Goal: Task Accomplishment & Management: Manage account settings

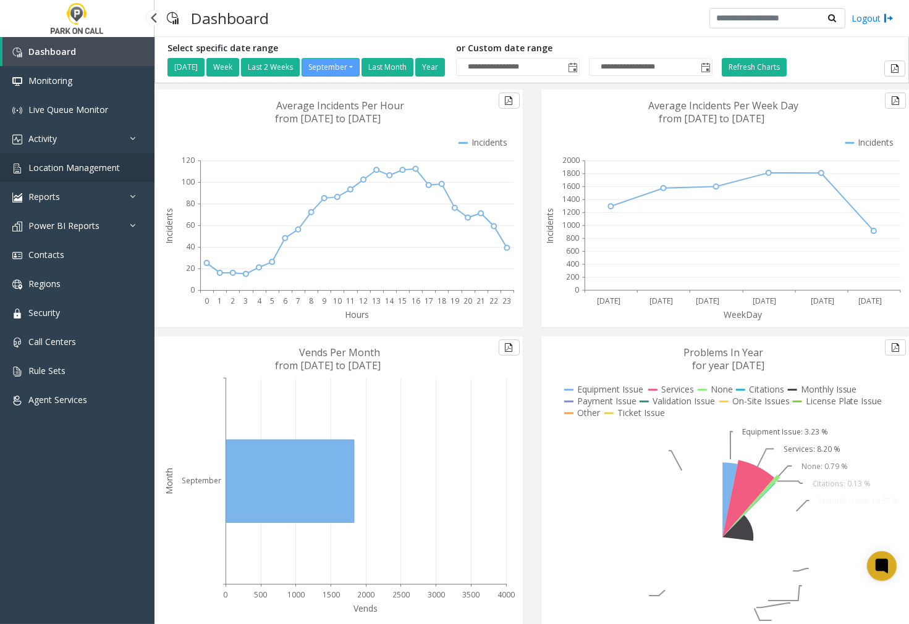
drag, startPoint x: 0, startPoint y: 0, endPoint x: 59, endPoint y: 168, distance: 178.0
click at [59, 168] on span "Location Management" at bounding box center [73, 168] width 91 height 12
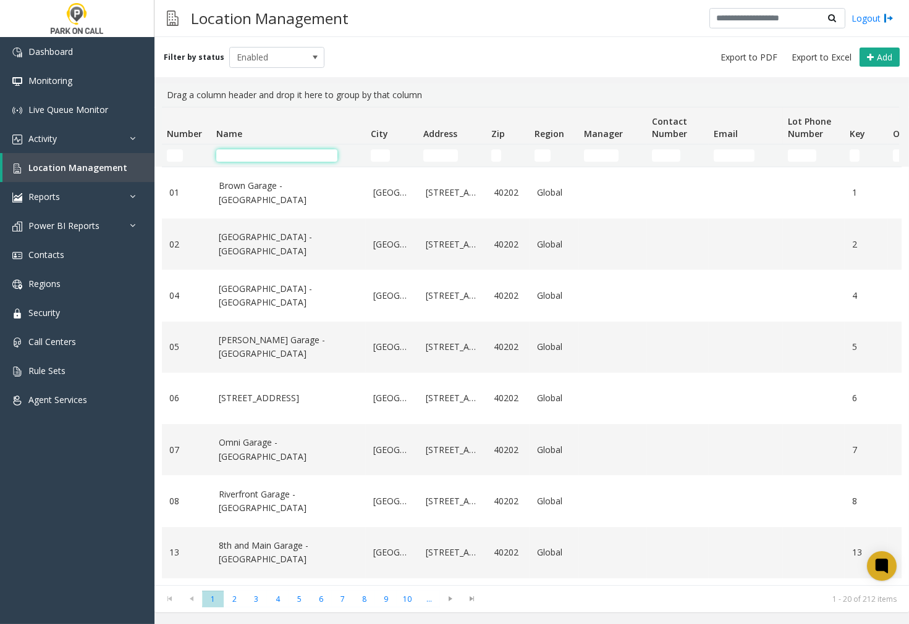
click at [233, 156] on input "Name Filter" at bounding box center [276, 155] width 121 height 12
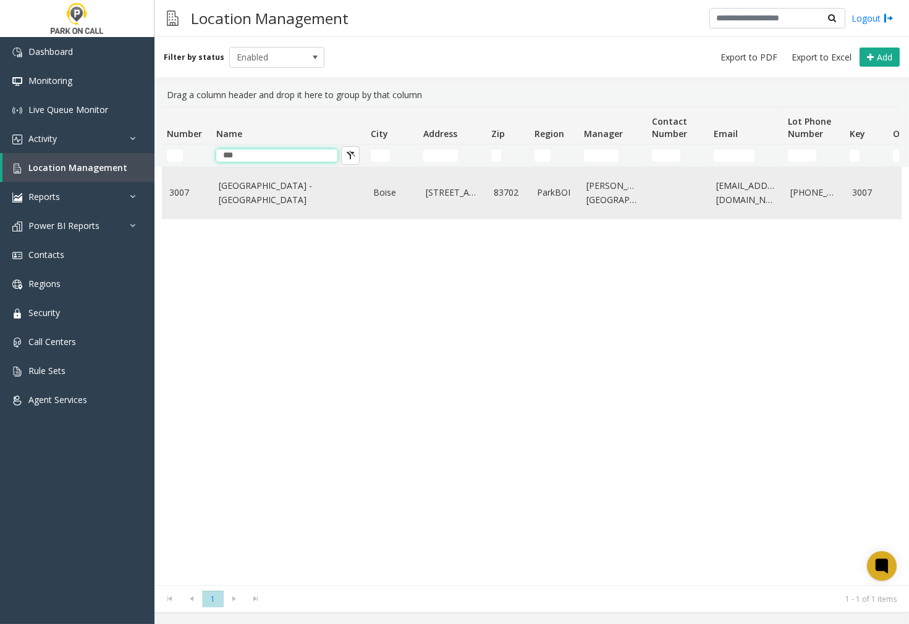
type input "***"
click at [306, 190] on link "[GEOGRAPHIC_DATA] - [GEOGRAPHIC_DATA]" at bounding box center [289, 193] width 140 height 28
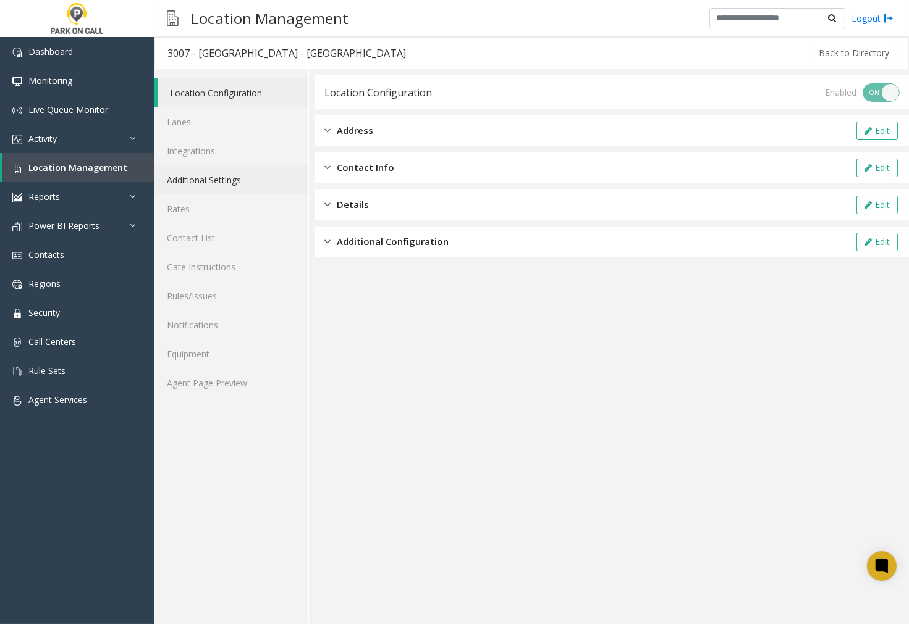
click at [218, 182] on link "Additional Settings" at bounding box center [231, 180] width 154 height 29
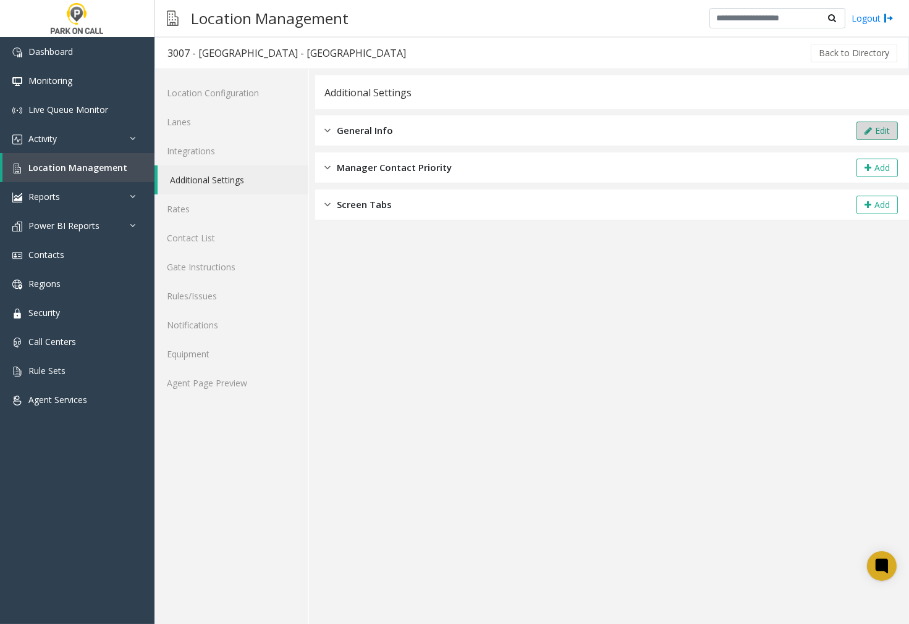
click at [876, 134] on button "Edit" at bounding box center [876, 131] width 41 height 19
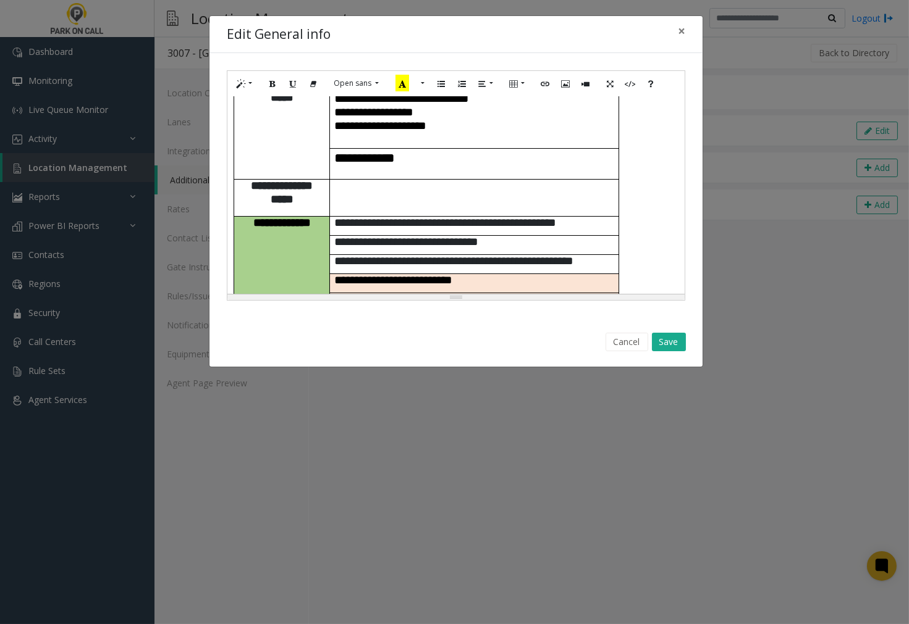
scroll to position [69, 0]
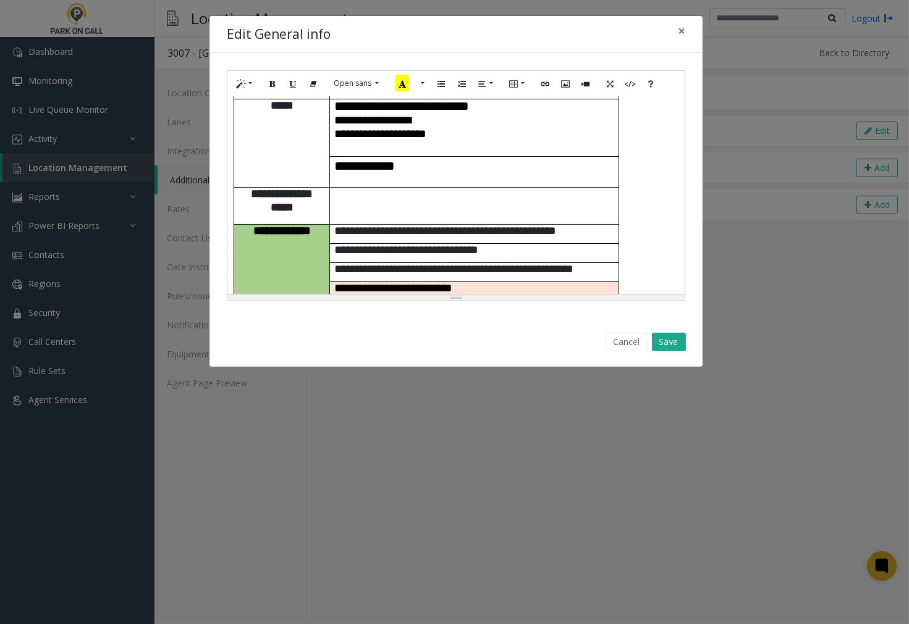
click at [634, 226] on div "**********" at bounding box center [455, 195] width 457 height 198
paste div
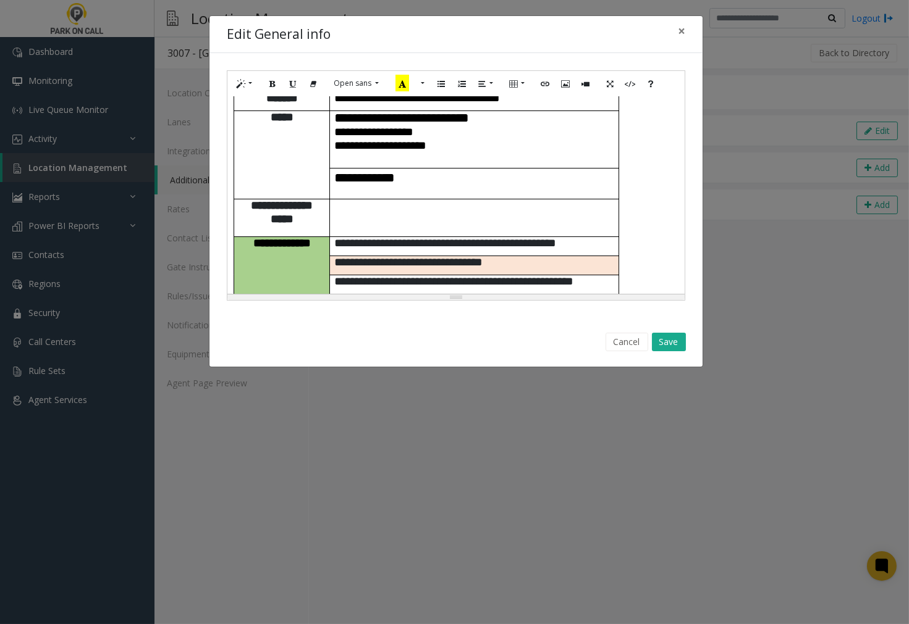
scroll to position [703, 0]
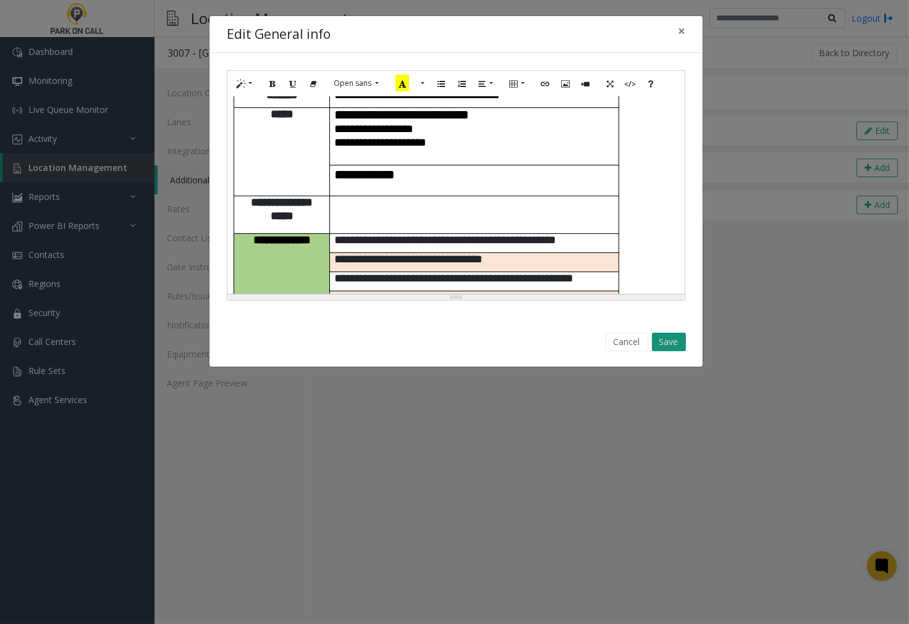
click at [659, 342] on button "Save" at bounding box center [669, 342] width 34 height 19
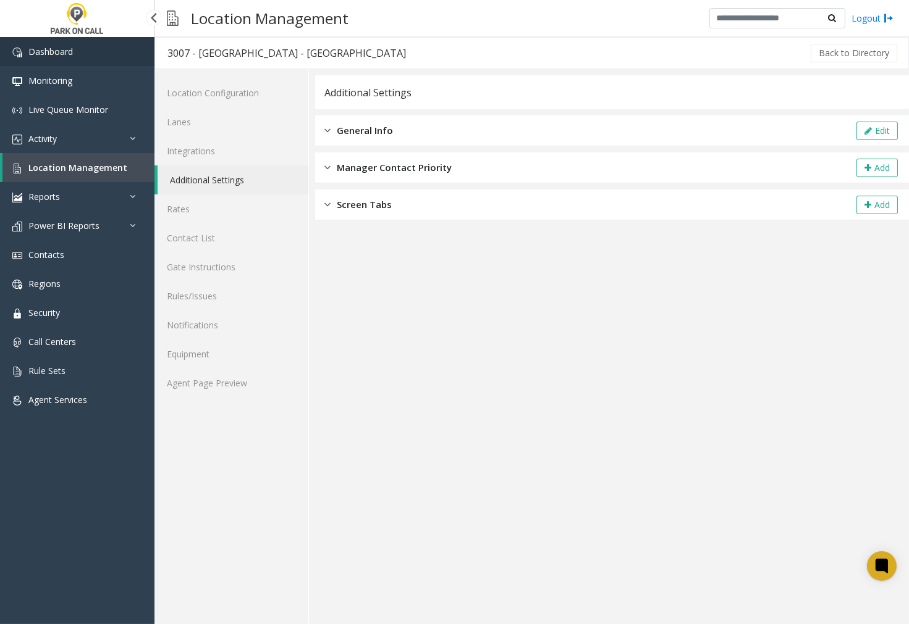
click at [56, 57] on link "Dashboard" at bounding box center [77, 51] width 154 height 29
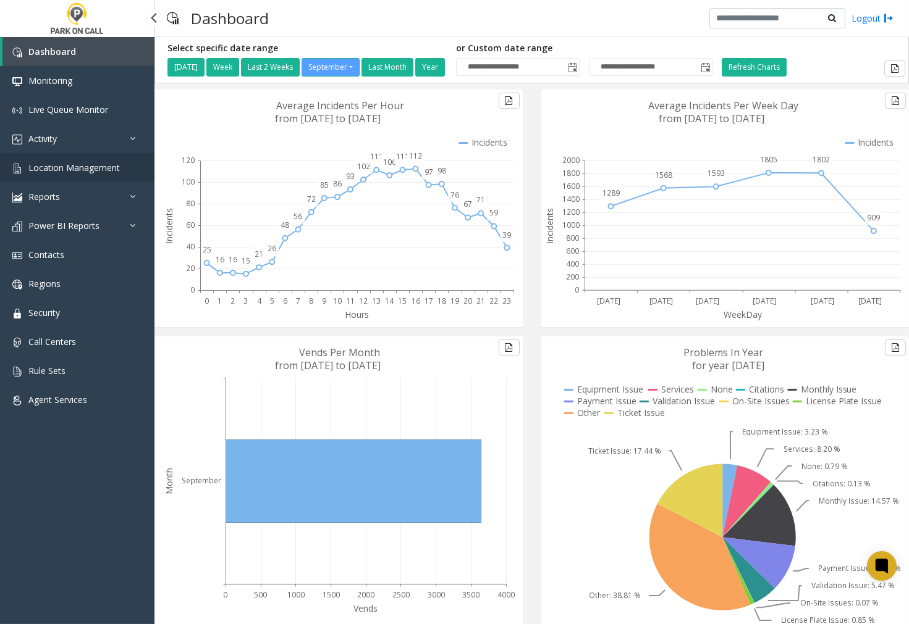
click at [81, 167] on span "Location Management" at bounding box center [73, 168] width 91 height 12
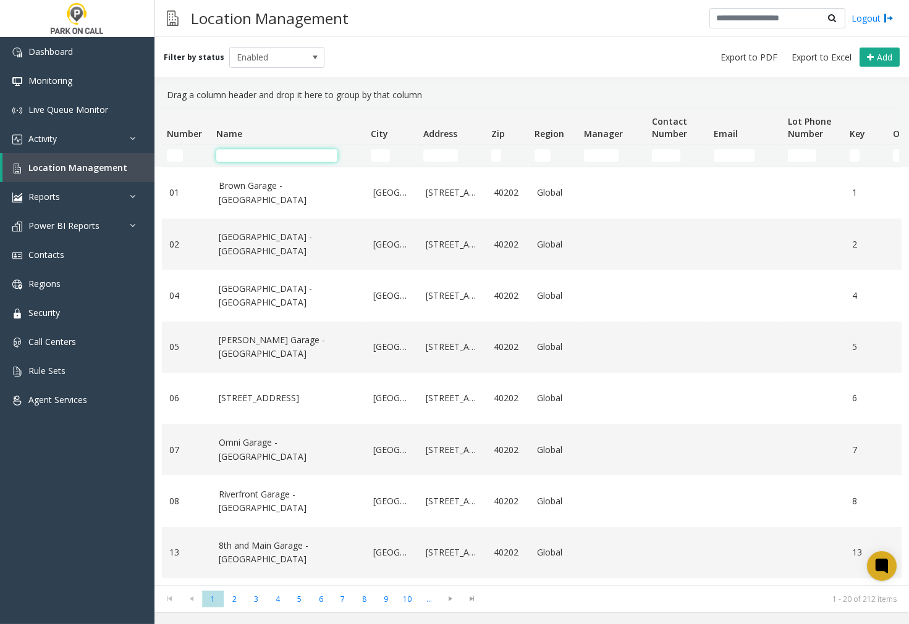
click at [236, 158] on input "Name Filter" at bounding box center [276, 155] width 121 height 12
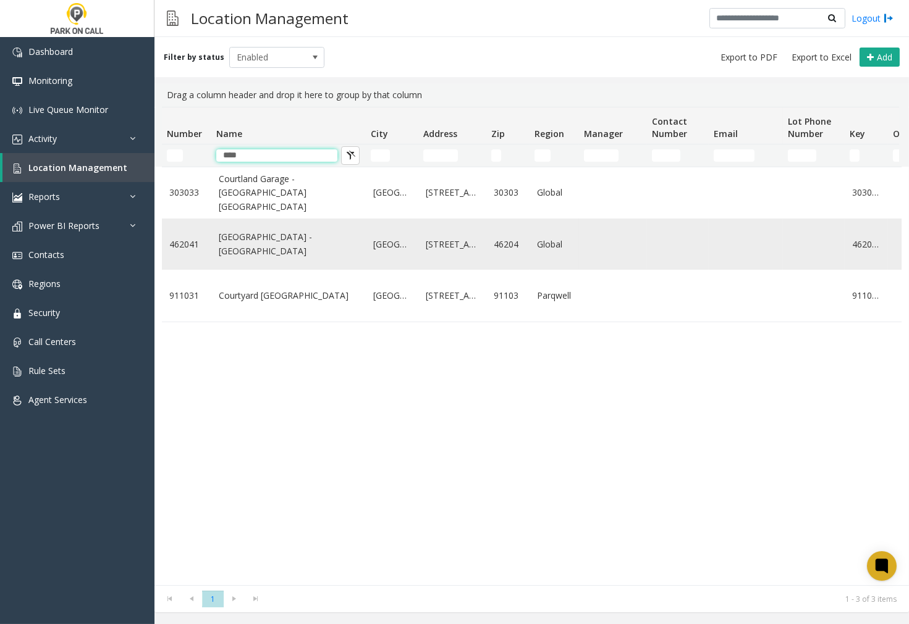
type input "****"
click at [237, 258] on link "[GEOGRAPHIC_DATA] - [GEOGRAPHIC_DATA]" at bounding box center [289, 244] width 140 height 28
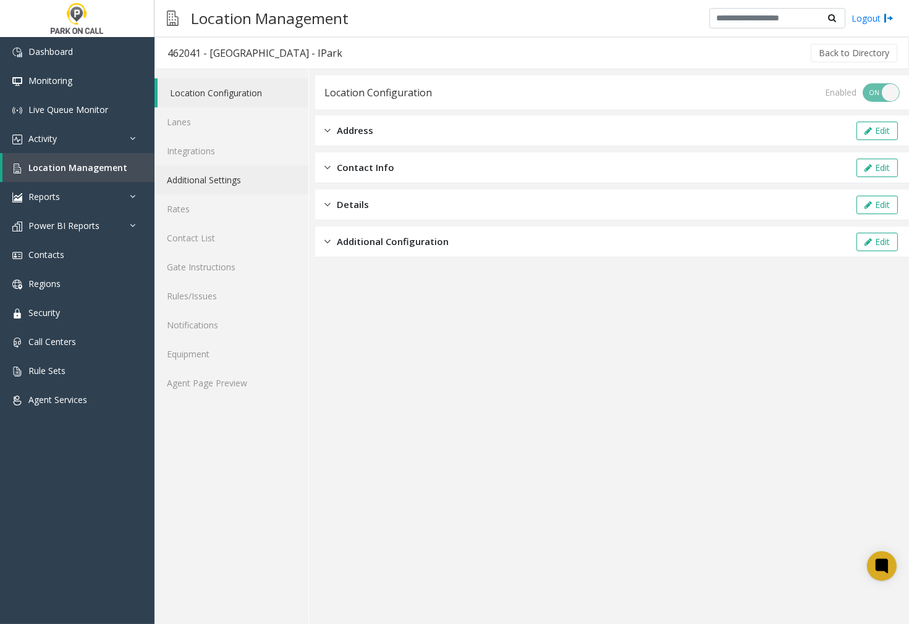
click at [201, 179] on link "Additional Settings" at bounding box center [231, 180] width 154 height 29
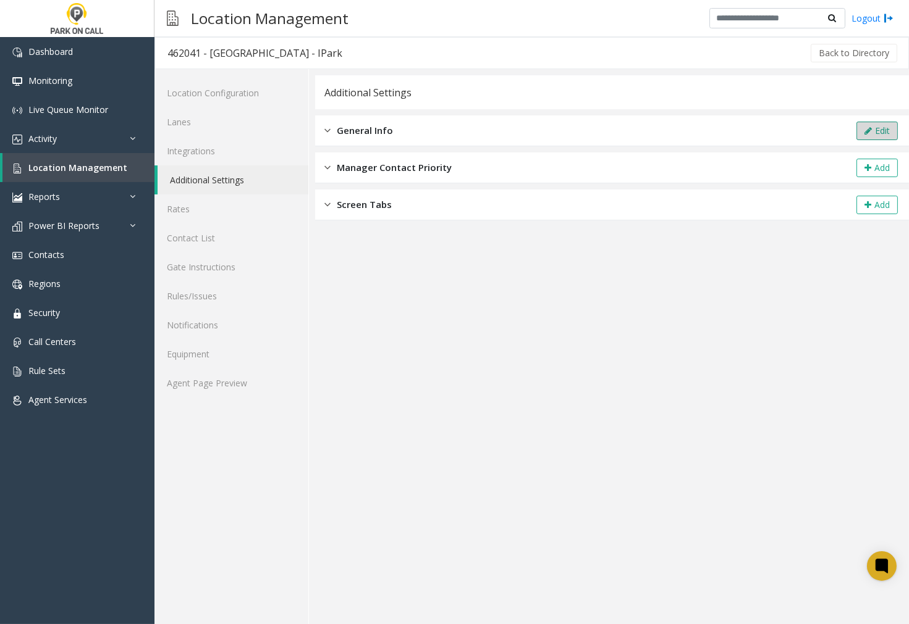
click at [881, 132] on button "Edit" at bounding box center [876, 131] width 41 height 19
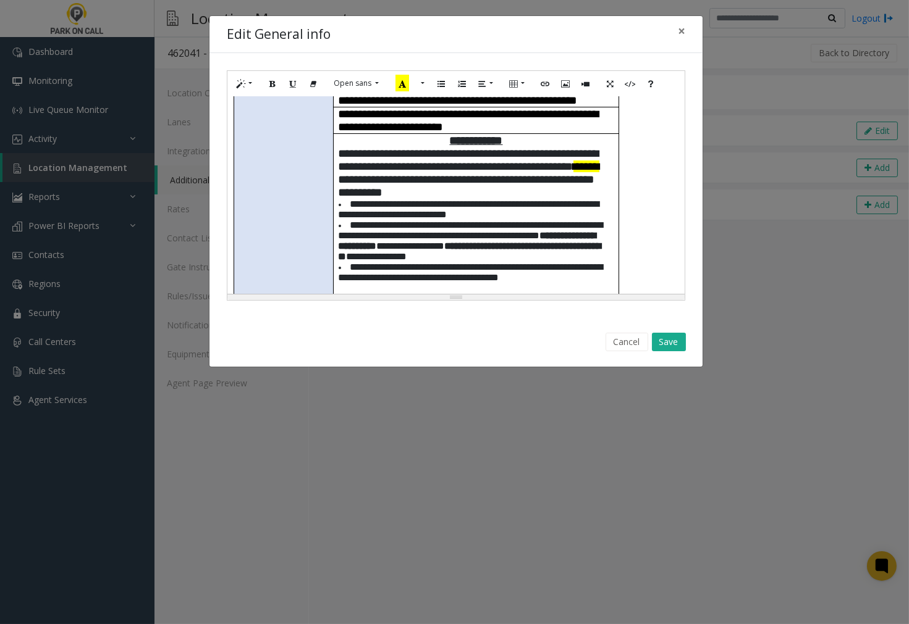
scroll to position [411, 0]
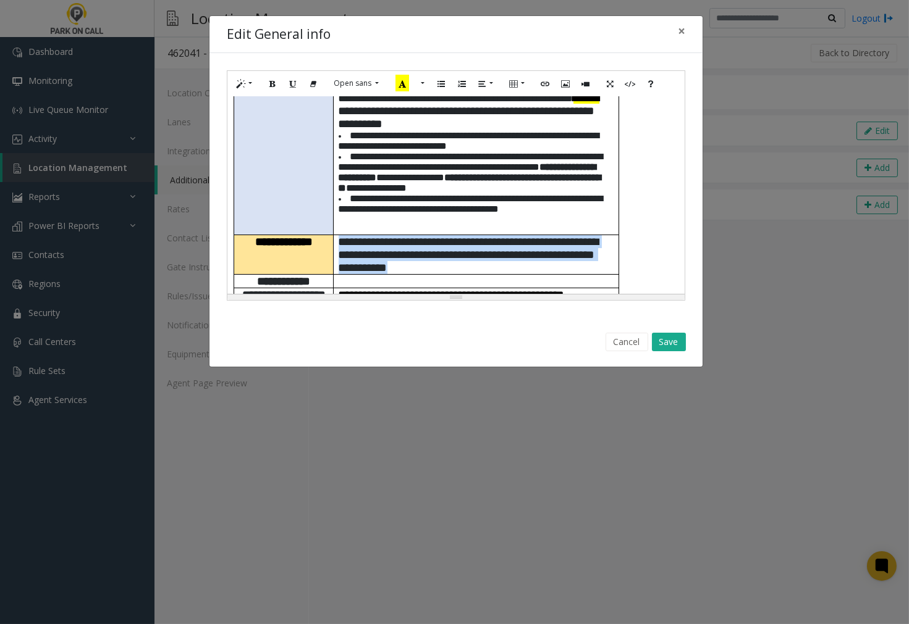
drag, startPoint x: 533, startPoint y: 251, endPoint x: 335, endPoint y: 216, distance: 201.3
click at [335, 235] on td "**********" at bounding box center [476, 255] width 285 height 40
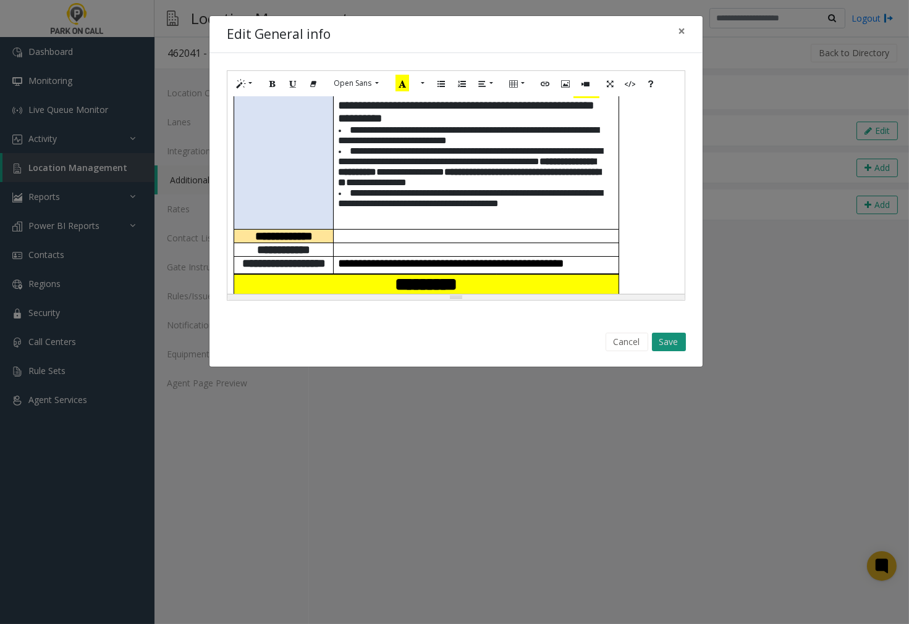
click at [675, 338] on button "Save" at bounding box center [669, 342] width 34 height 19
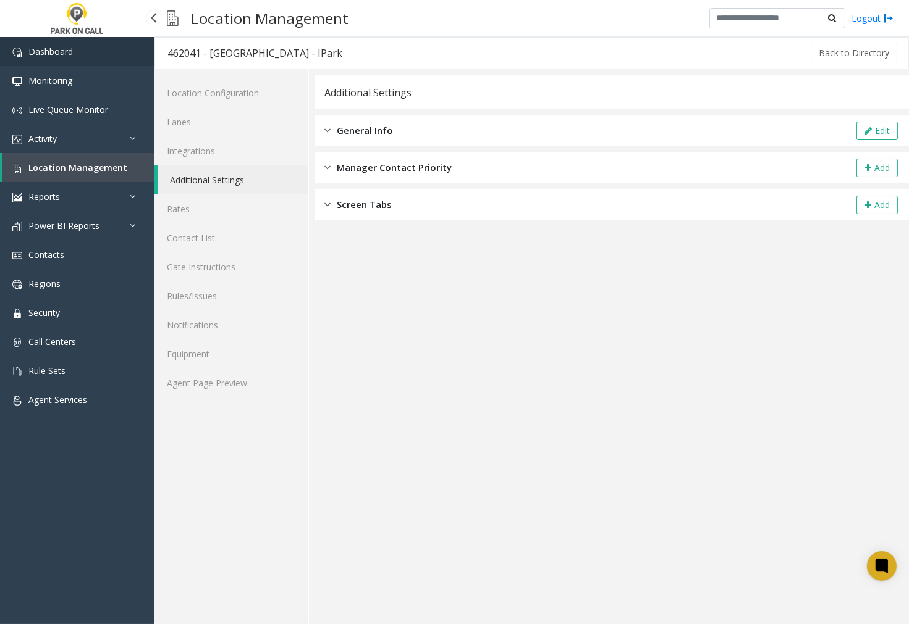
click at [72, 53] on span "Dashboard" at bounding box center [50, 52] width 44 height 12
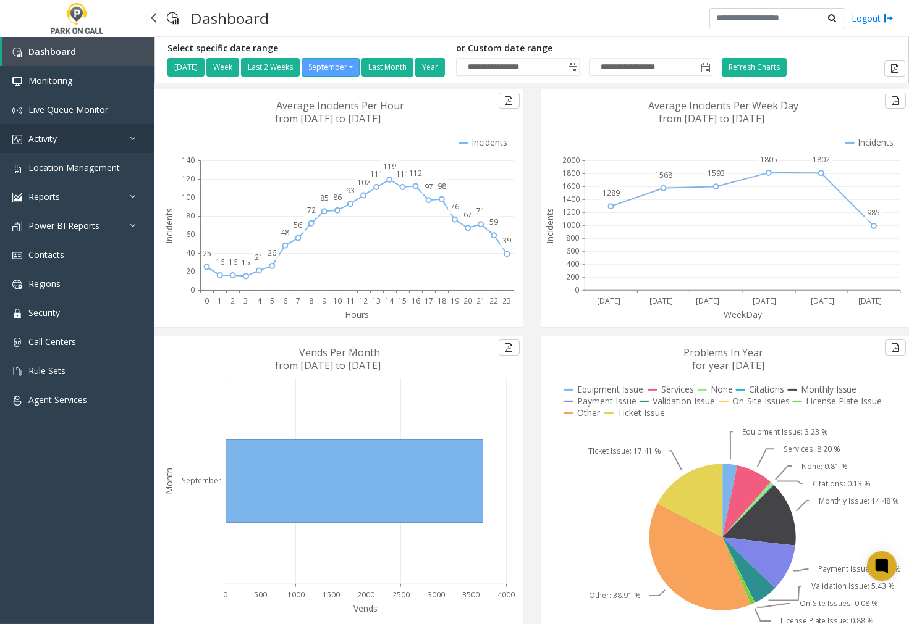
click at [56, 135] on span "Activity" at bounding box center [42, 139] width 28 height 12
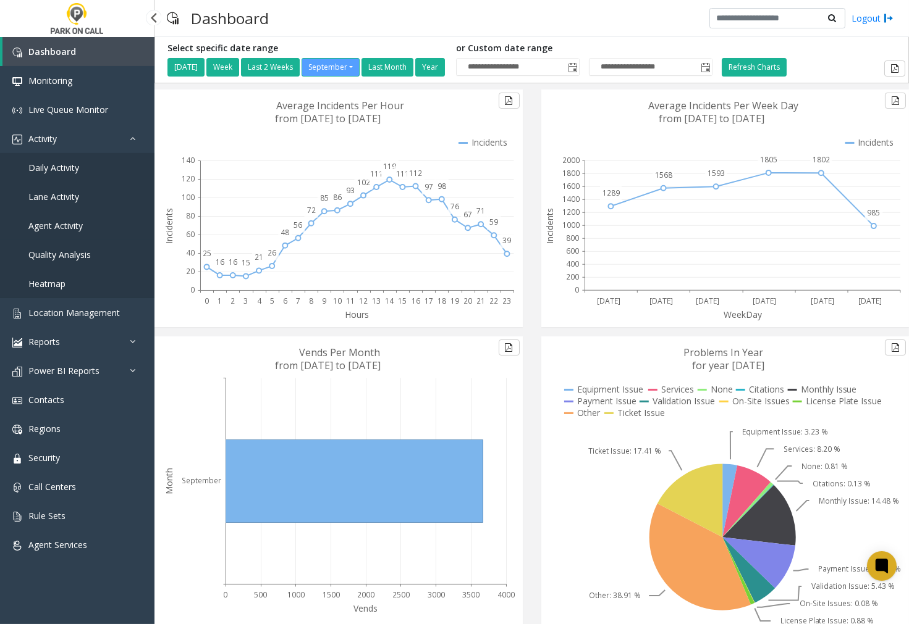
click at [59, 220] on span "Agent Activity" at bounding box center [55, 226] width 54 height 12
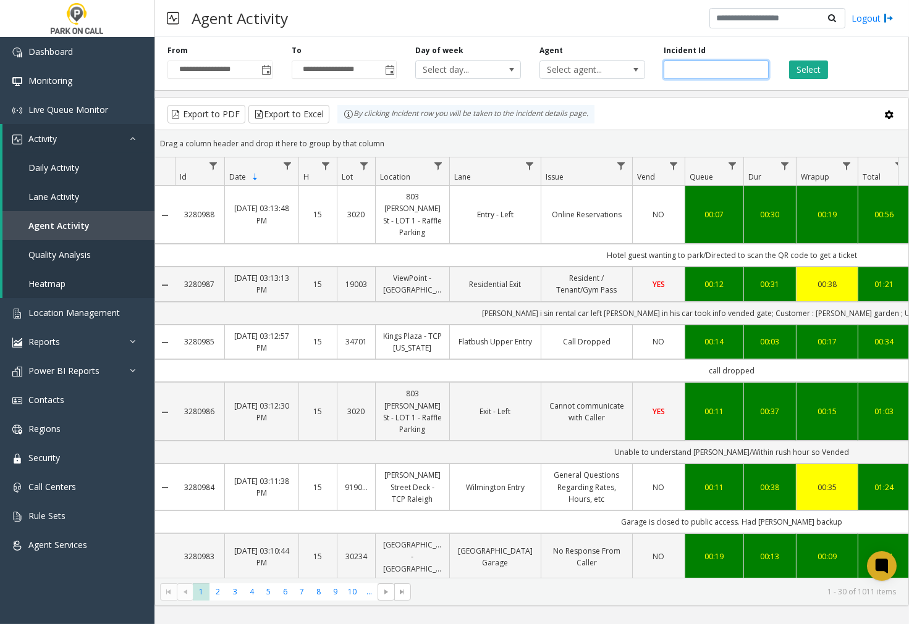
click at [681, 67] on input "number" at bounding box center [716, 70] width 106 height 19
paste input "*******"
type input "*******"
click at [795, 70] on button "Select" at bounding box center [808, 70] width 39 height 19
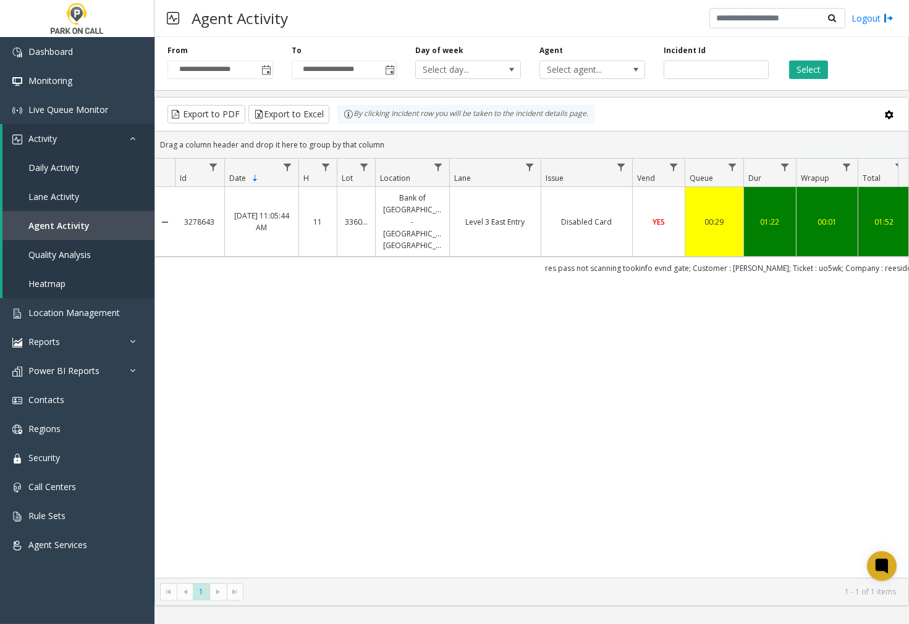
click at [615, 218] on td "Disabled Card" at bounding box center [585, 222] width 91 height 70
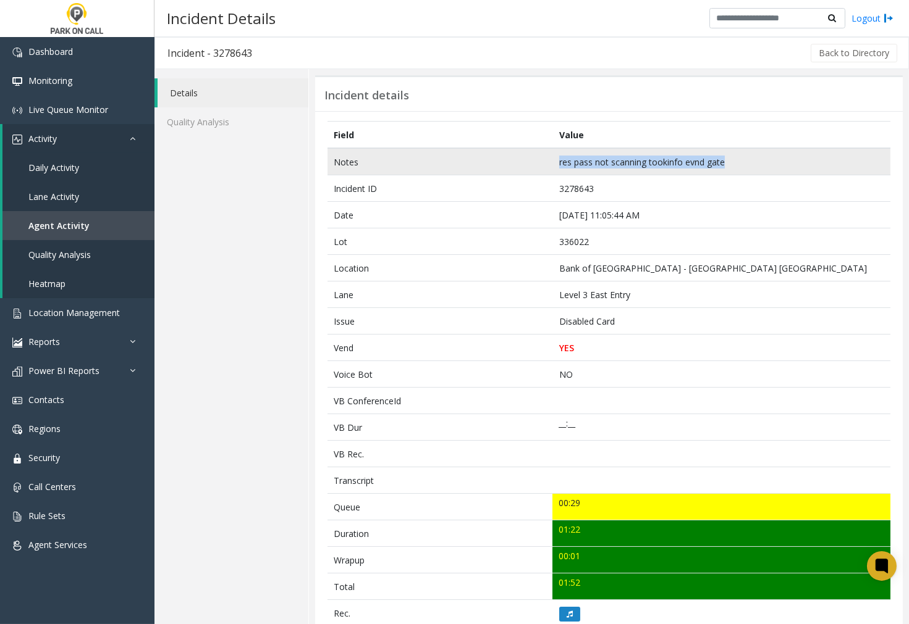
drag, startPoint x: 738, startPoint y: 159, endPoint x: 553, endPoint y: 164, distance: 184.7
click at [553, 164] on td "res pass not scanning tookinfo evnd gate" at bounding box center [721, 161] width 338 height 27
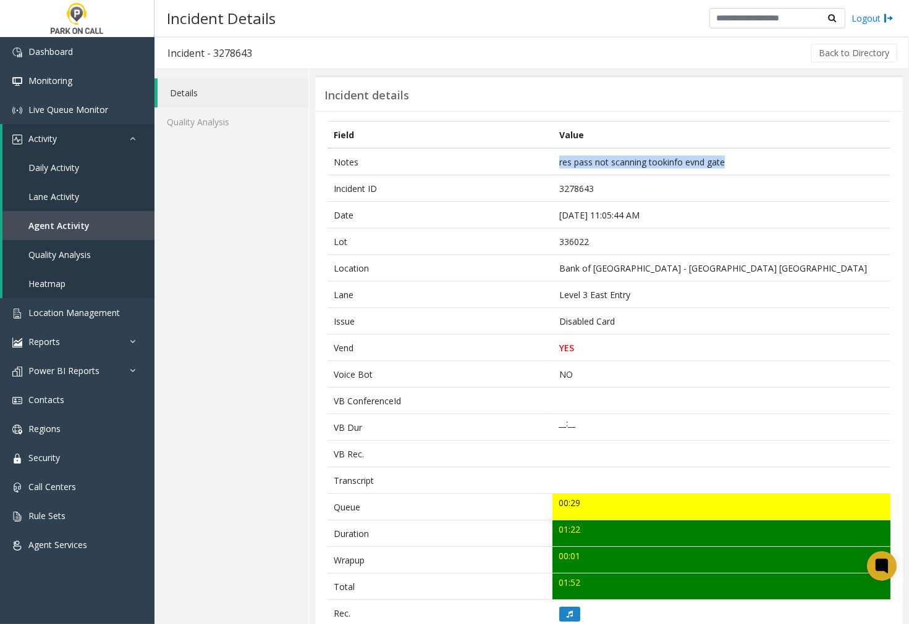
copy td "res pass not scanning tookinfo evnd gate"
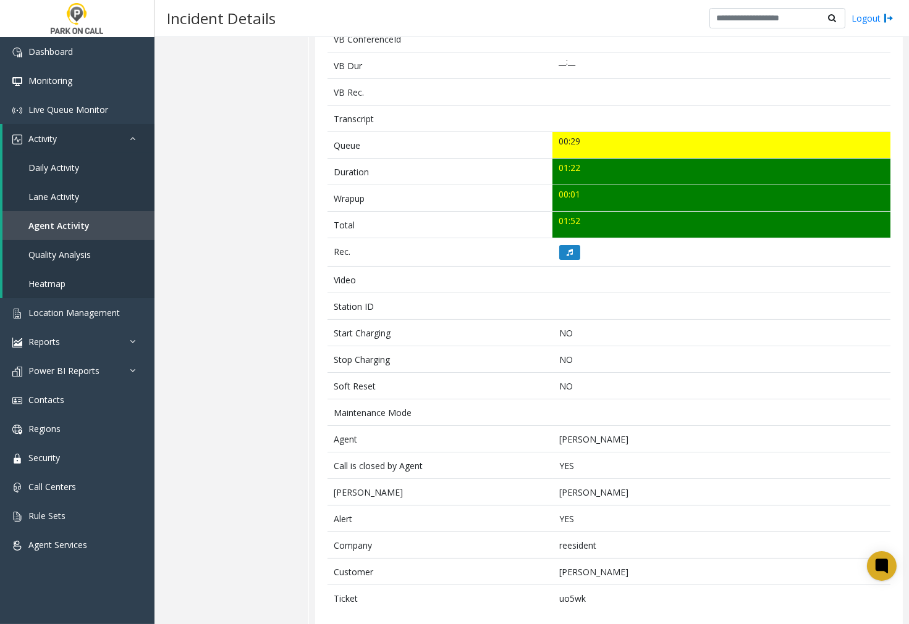
scroll to position [377, 0]
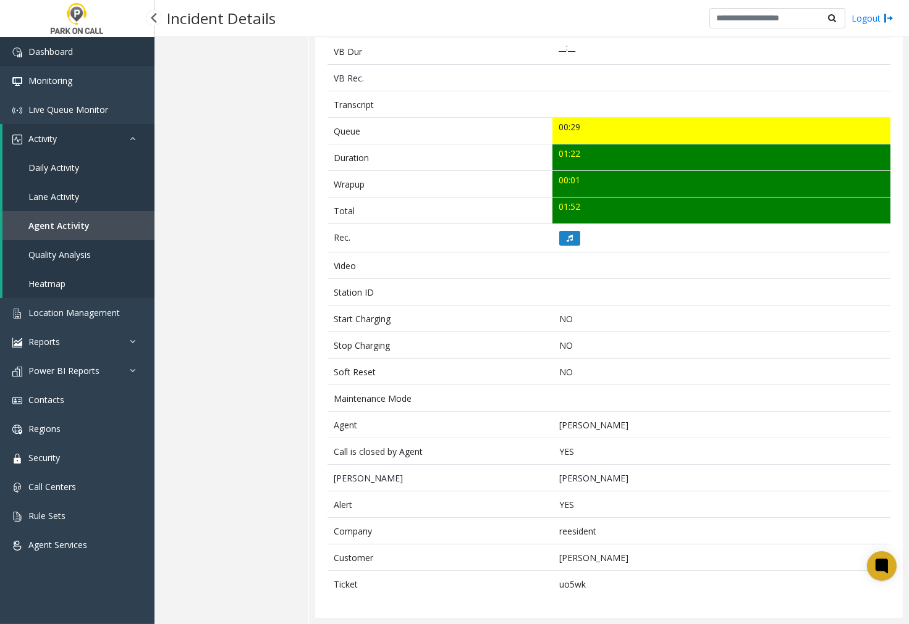
click at [76, 48] on link "Dashboard" at bounding box center [77, 51] width 154 height 29
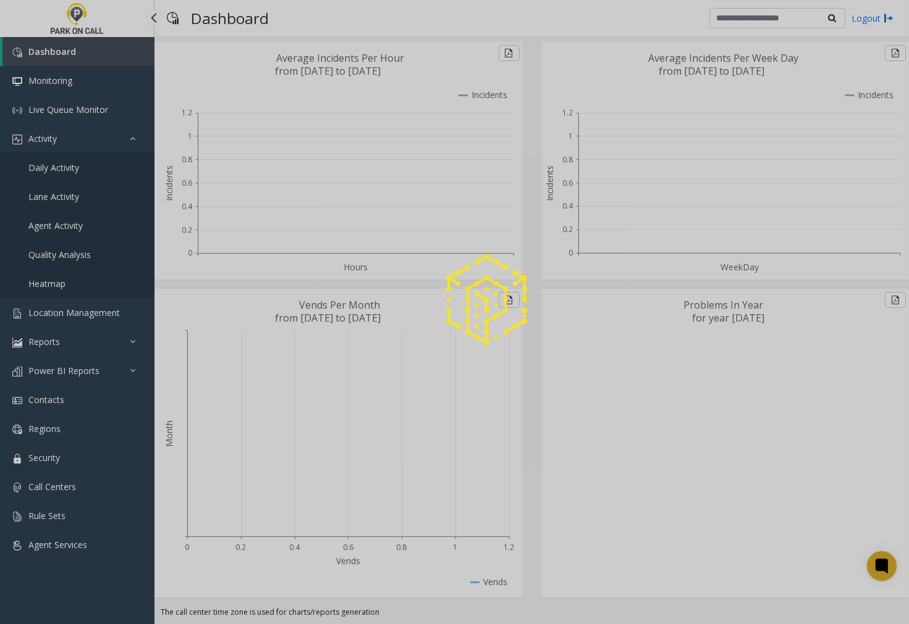
scroll to position [47, 0]
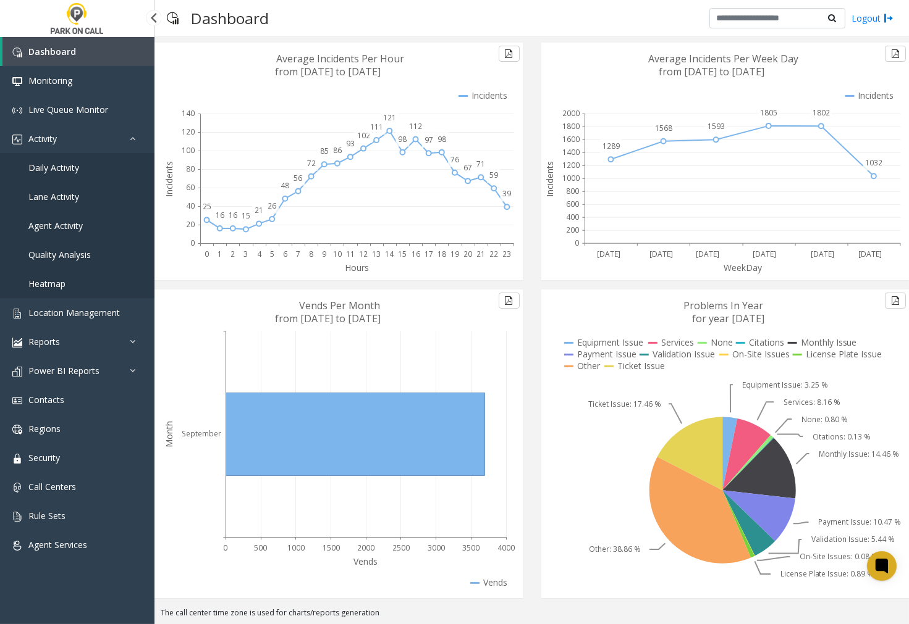
click at [65, 221] on span "Agent Activity" at bounding box center [55, 226] width 54 height 12
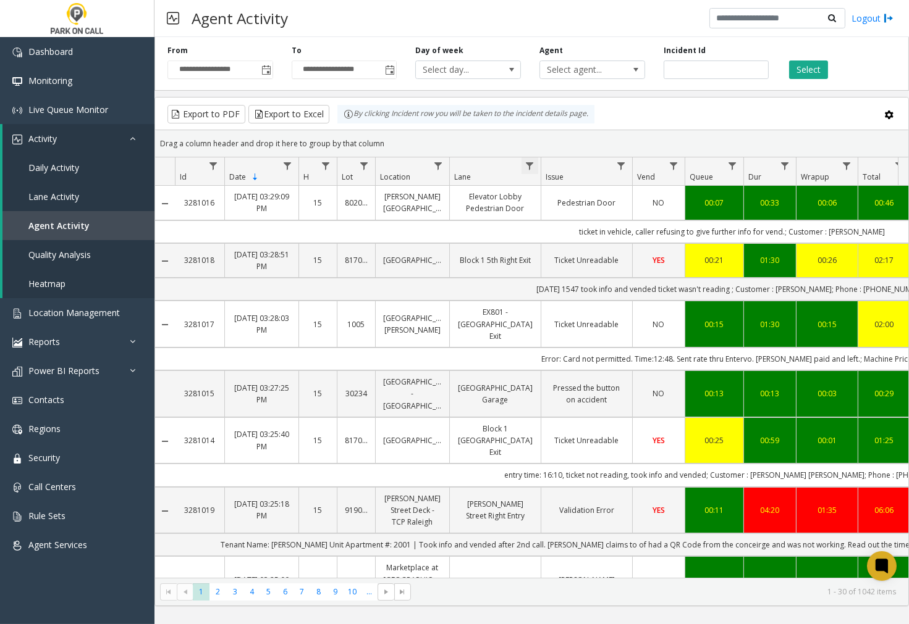
click at [528, 164] on span "Data table" at bounding box center [529, 166] width 10 height 10
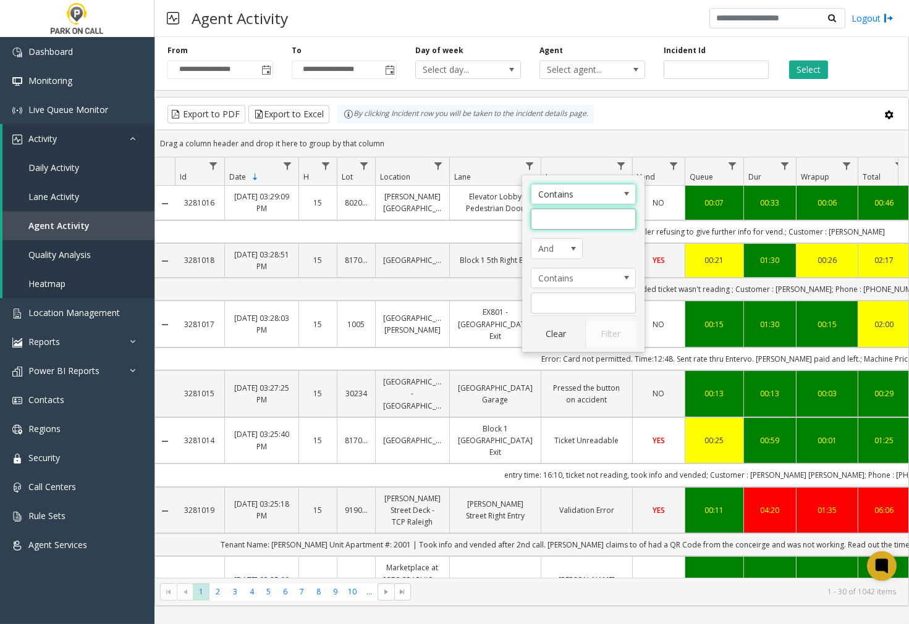
click at [557, 222] on input "Lane Filter" at bounding box center [583, 219] width 105 height 21
type input "***"
click button "Filter" at bounding box center [610, 334] width 51 height 27
